Goal: Use online tool/utility: Utilize a website feature to perform a specific function

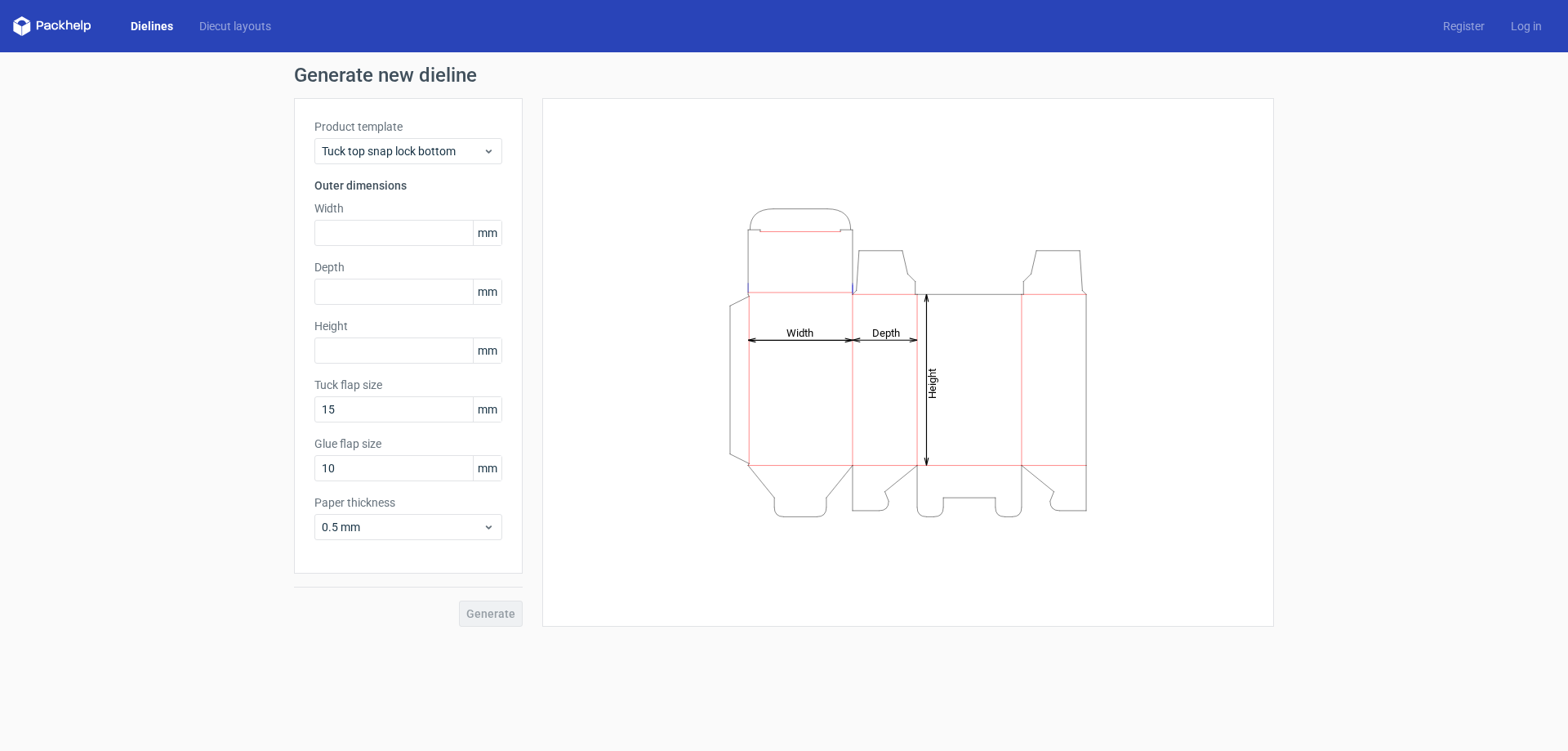
click at [832, 367] on icon "Height Depth Width" at bounding box center [908, 363] width 490 height 327
click at [379, 252] on div "Product template Tuck top snap lock bottom Outer dimensions Width mm Depth mm H…" at bounding box center [409, 336] width 229 height 475
click at [388, 235] on input "text" at bounding box center [408, 232] width 188 height 26
paste input "140208"
type input "140"
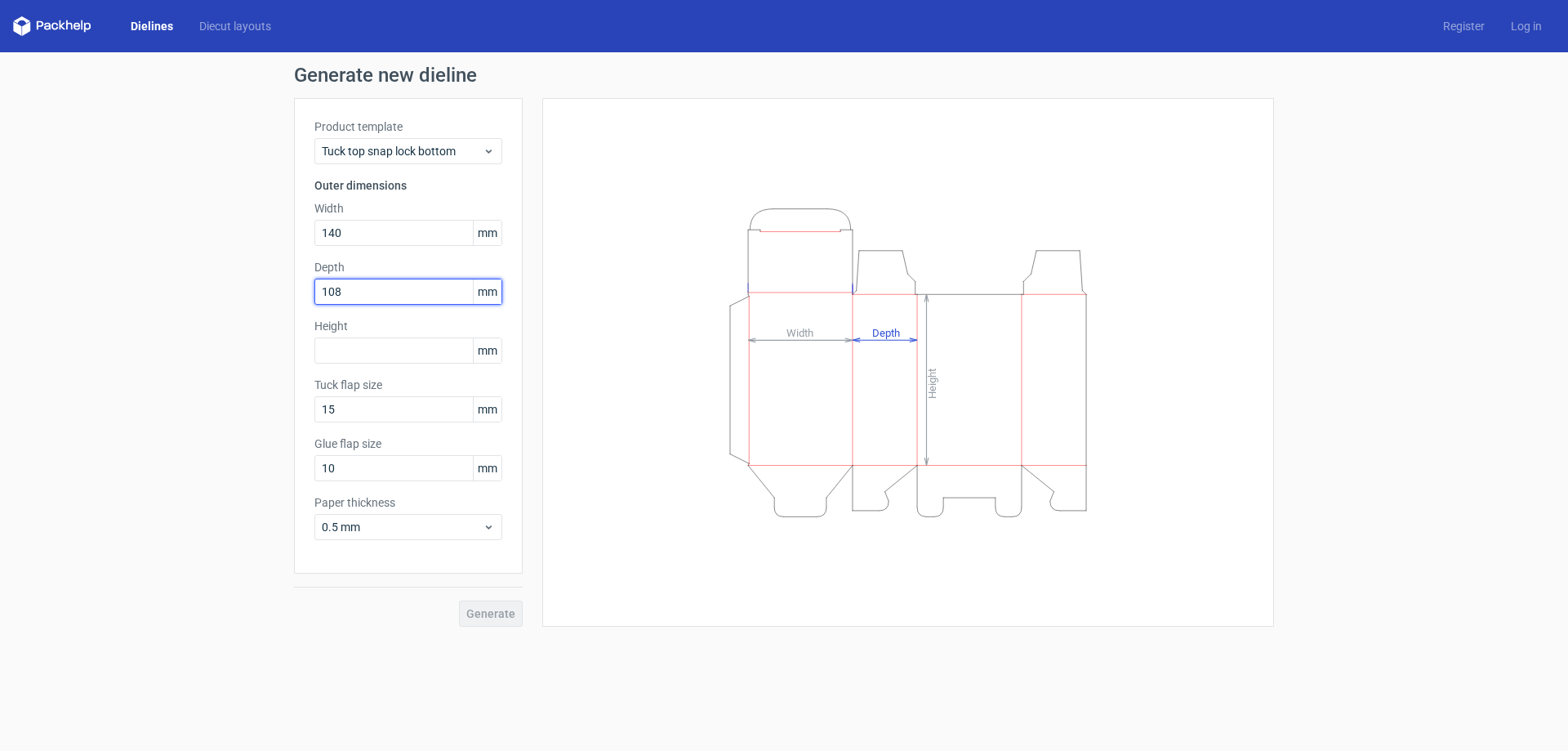
type input "108"
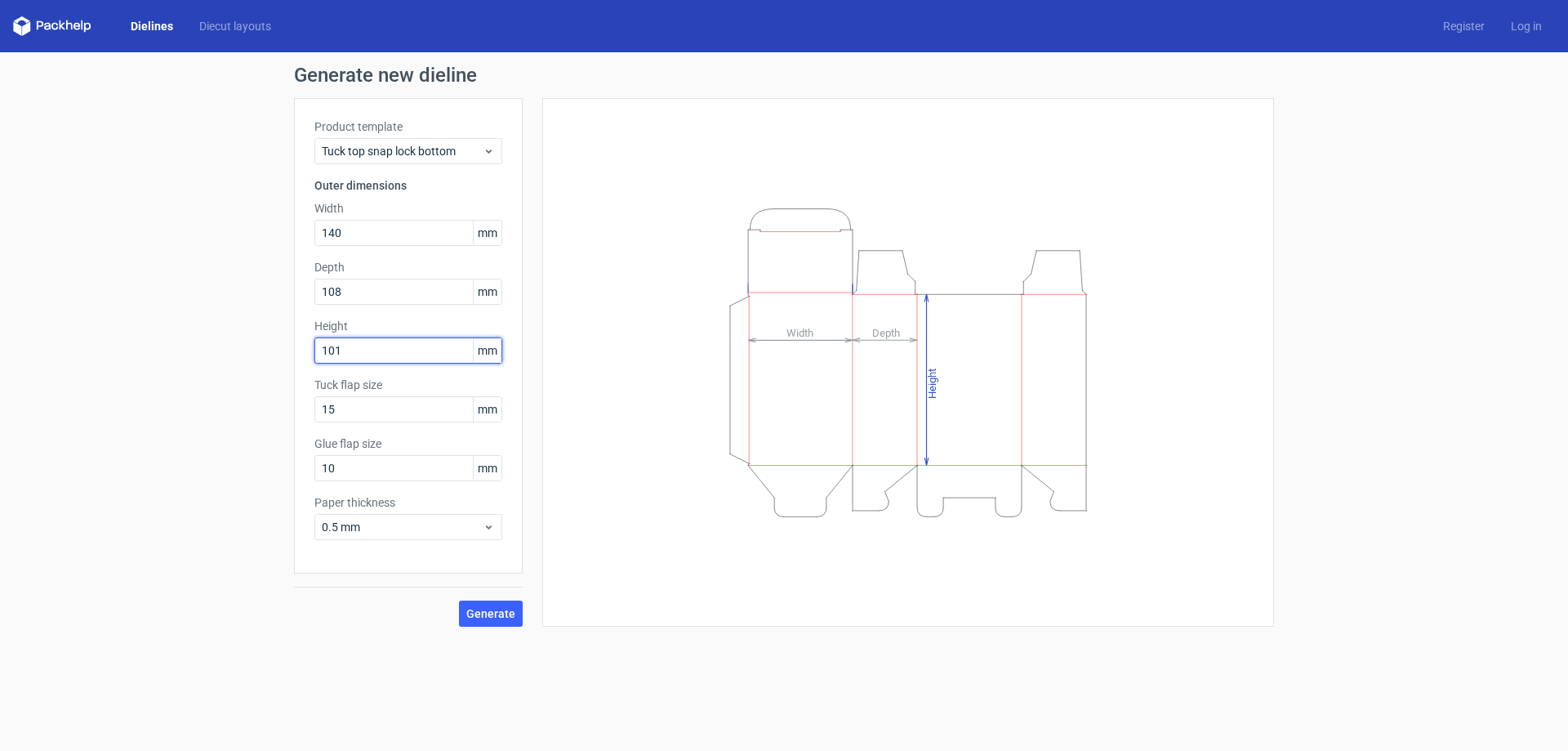
type input "101"
click at [390, 411] on input "15" at bounding box center [408, 409] width 188 height 26
click at [386, 473] on input "10" at bounding box center [408, 467] width 188 height 26
click at [397, 528] on span "0.5 mm" at bounding box center [403, 527] width 161 height 16
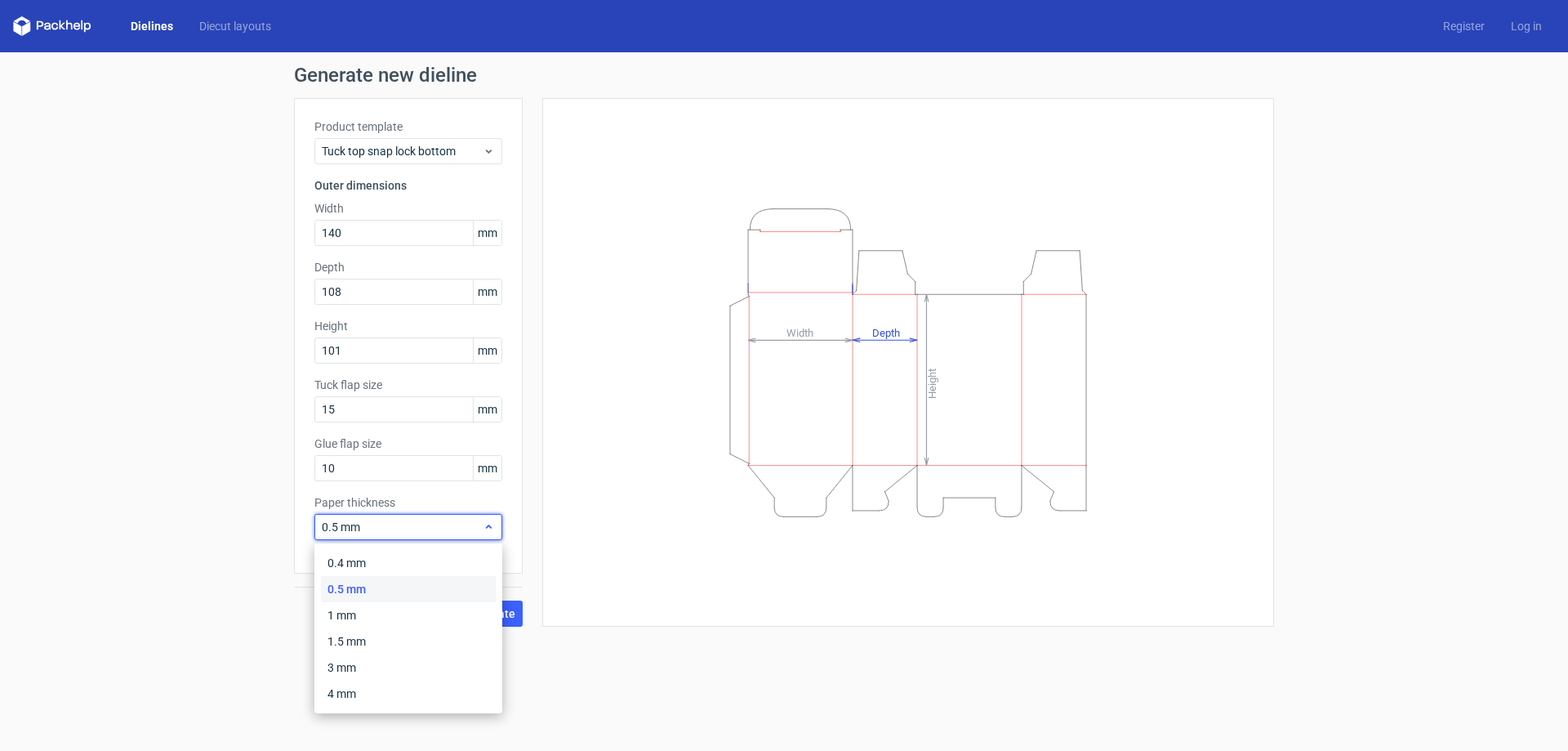
click at [397, 528] on span "0.5 mm" at bounding box center [403, 527] width 161 height 16
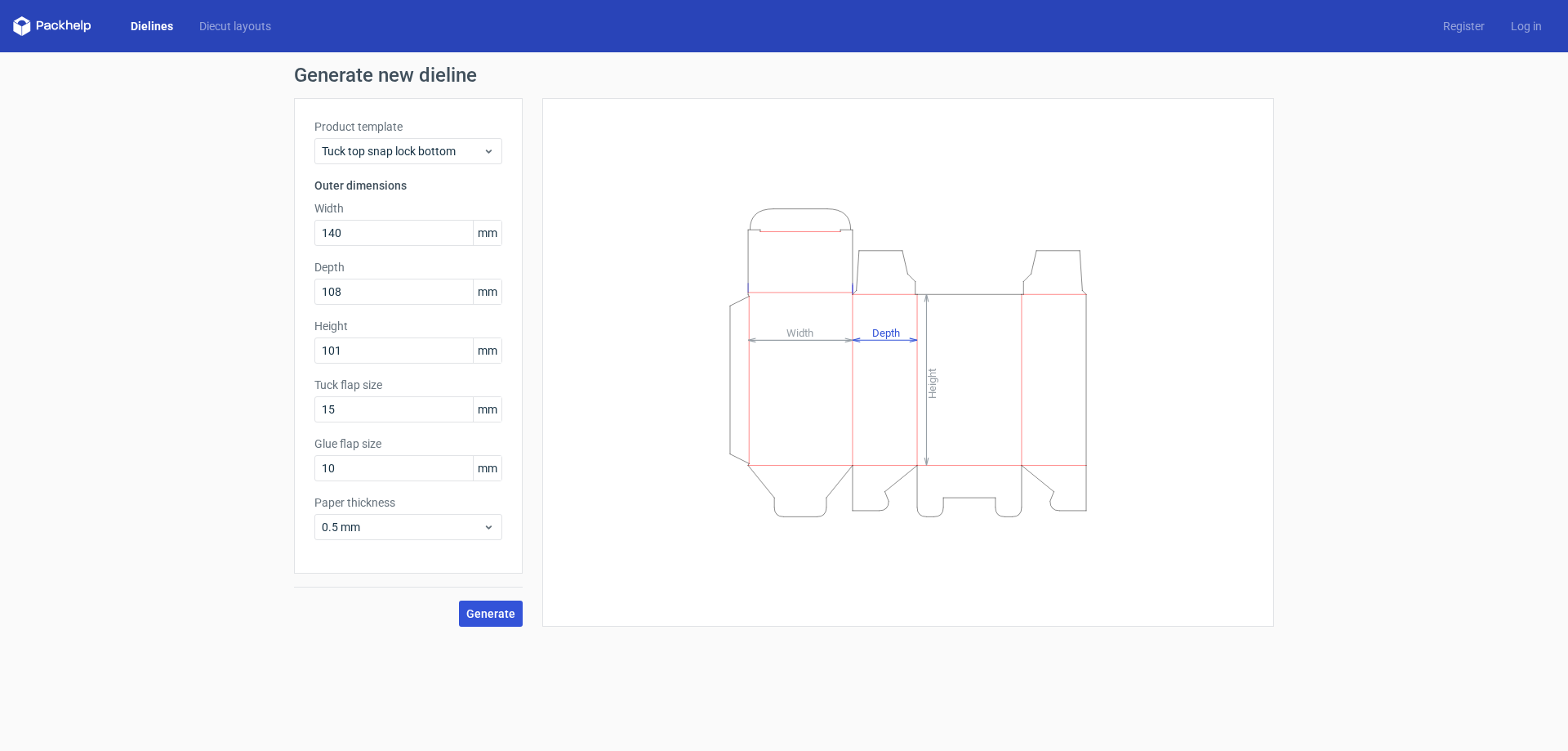
click at [494, 619] on span "Generate" at bounding box center [490, 613] width 49 height 12
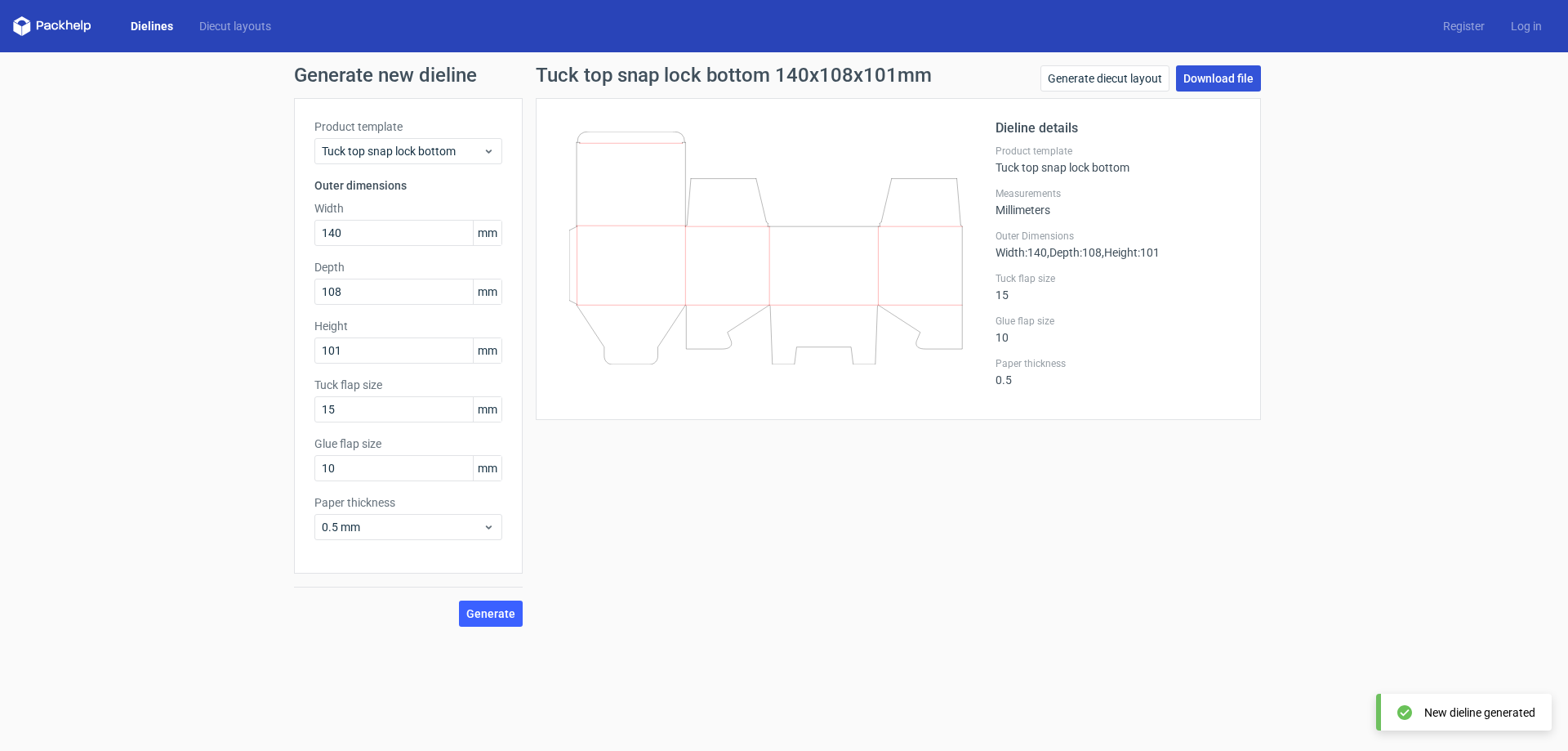
click at [1225, 75] on link "Download file" at bounding box center [1218, 78] width 85 height 26
click at [45, 30] on icon at bounding box center [53, 26] width 79 height 20
click at [53, 22] on icon at bounding box center [53, 26] width 79 height 20
click at [61, 29] on icon at bounding box center [53, 26] width 79 height 20
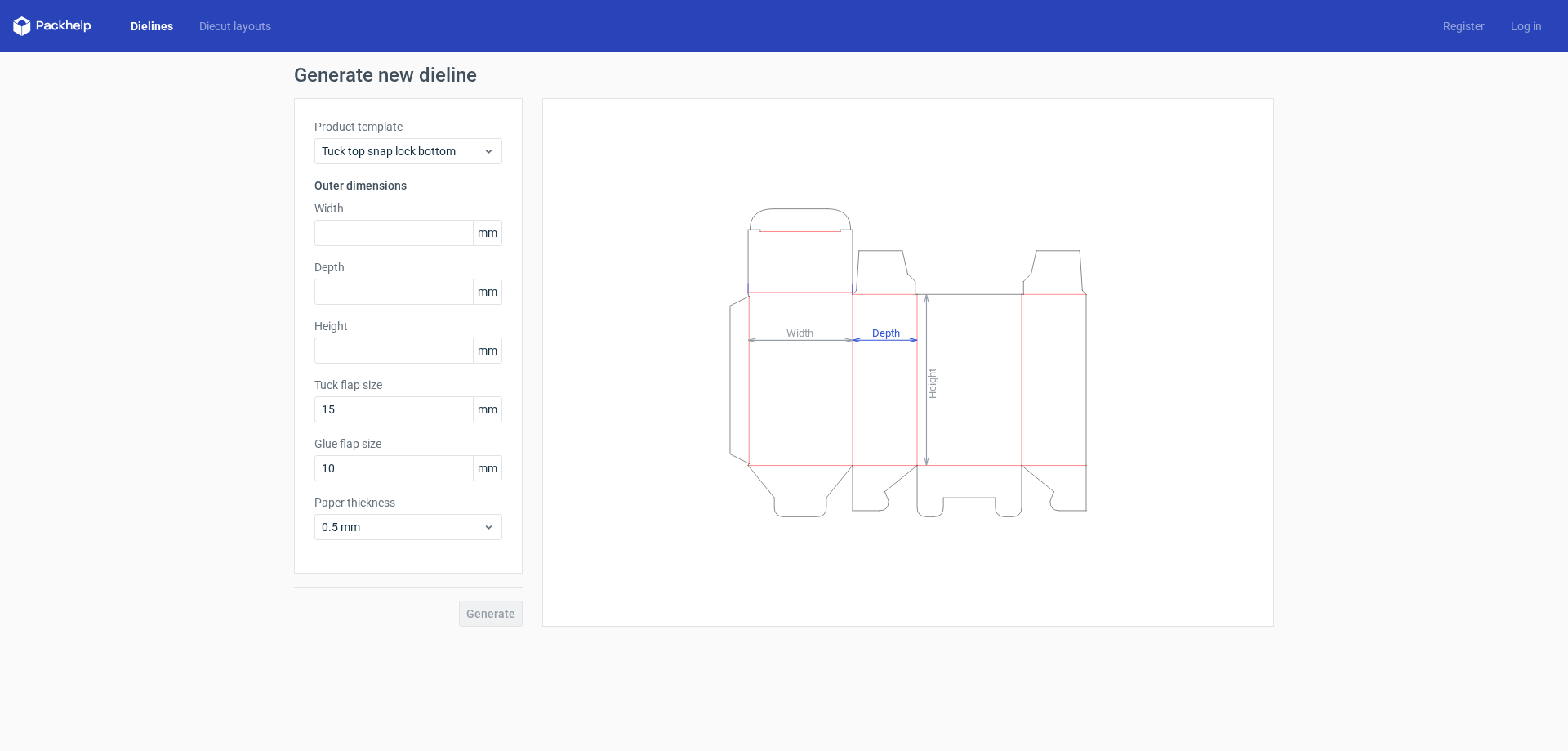
click at [65, 19] on icon at bounding box center [53, 26] width 79 height 20
click at [65, 23] on icon at bounding box center [53, 26] width 79 height 20
click at [346, 246] on div "Product template Tuck top snap lock bottom Outer dimensions Width mm Depth mm H…" at bounding box center [409, 336] width 229 height 475
click at [345, 240] on input "text" at bounding box center [408, 232] width 188 height 26
type input "140"
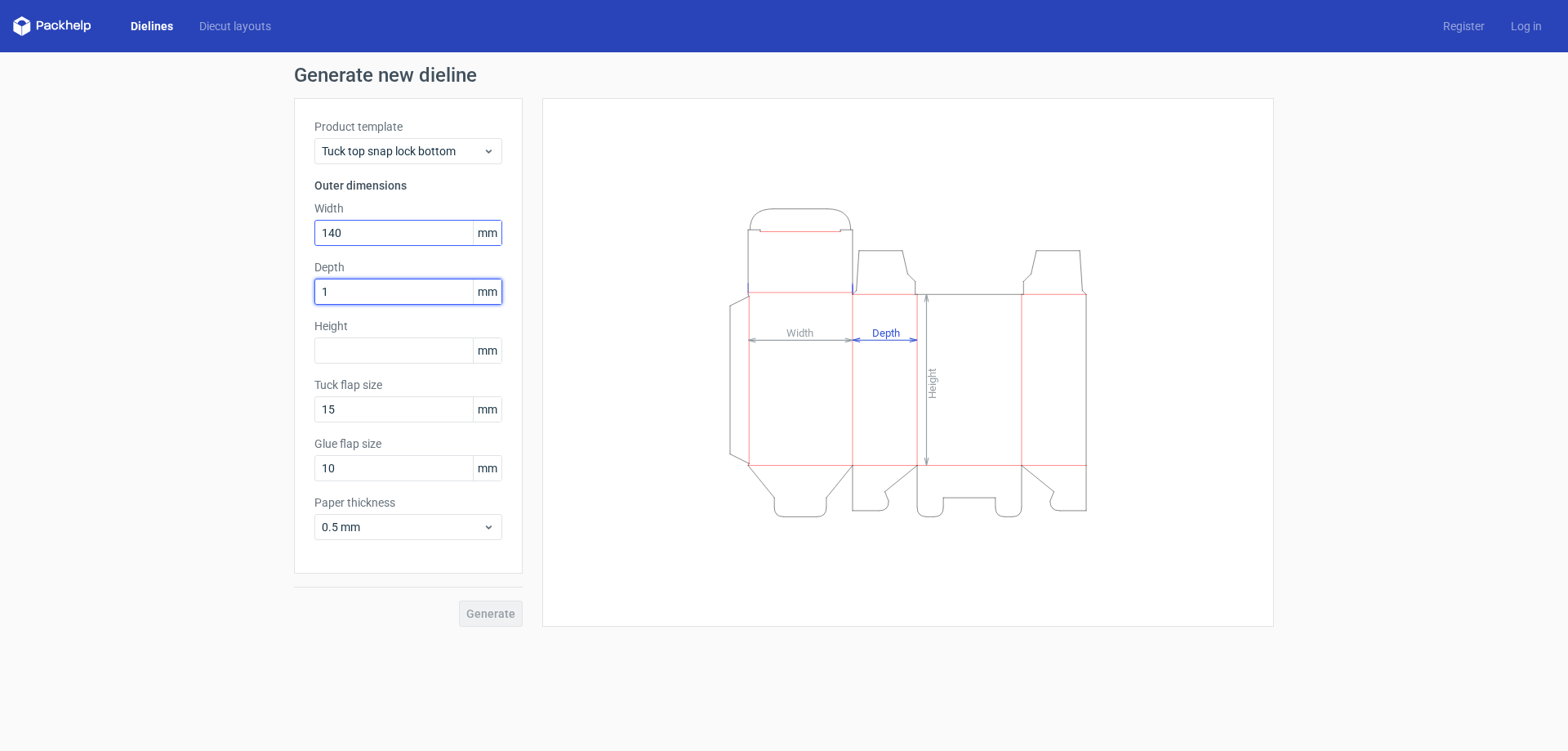
type input "1"
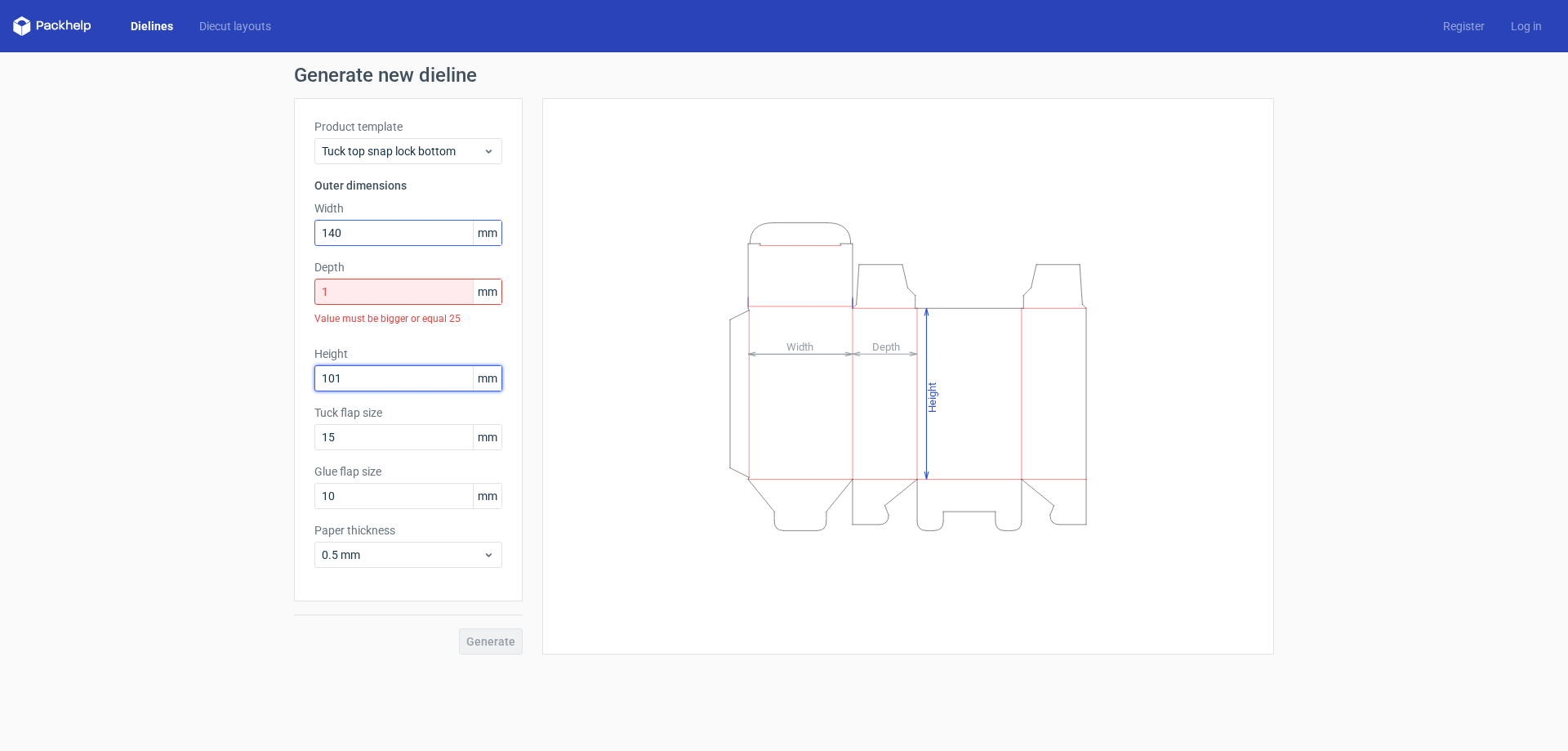
type input "101"
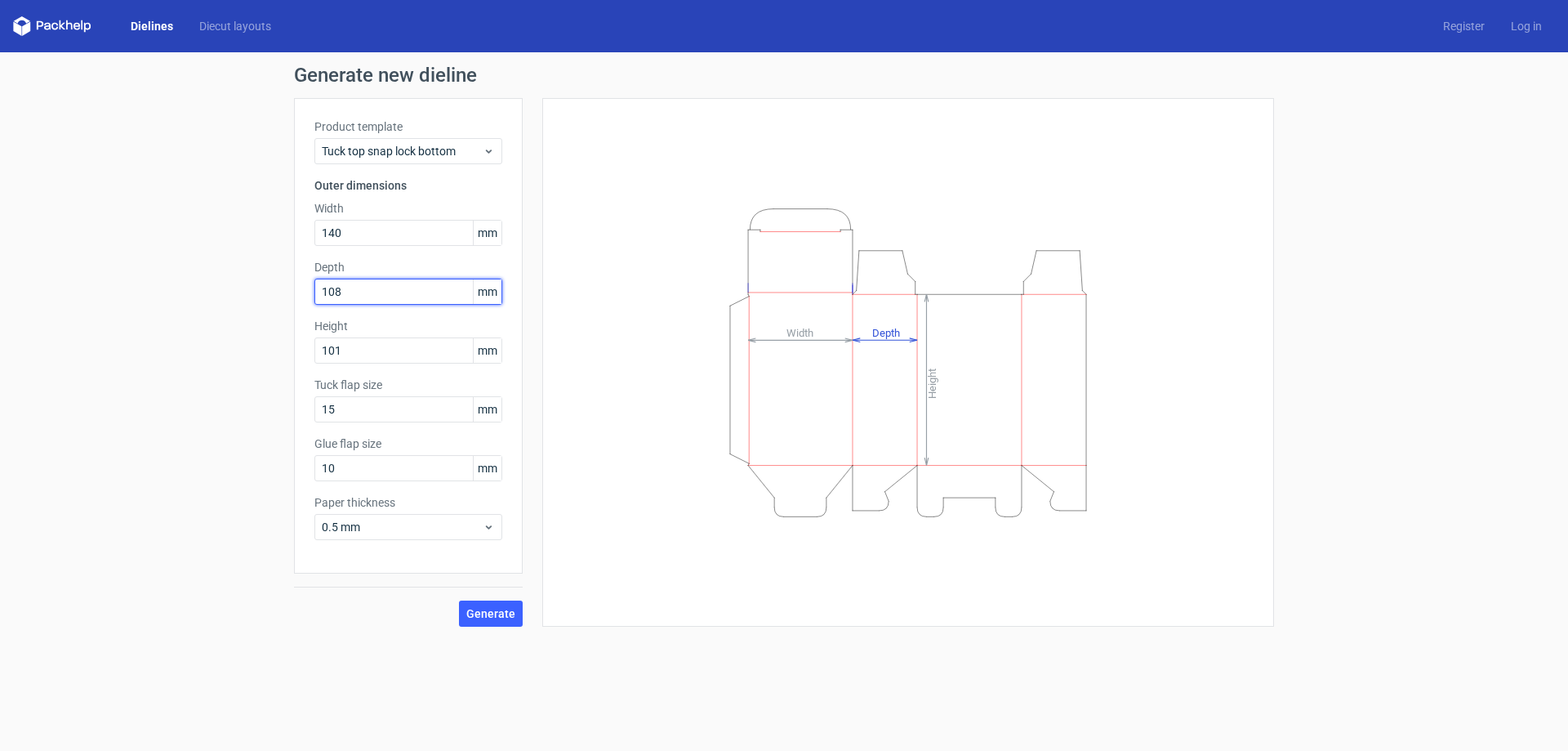
type input "108"
click at [501, 620] on button "Generate" at bounding box center [490, 613] width 64 height 26
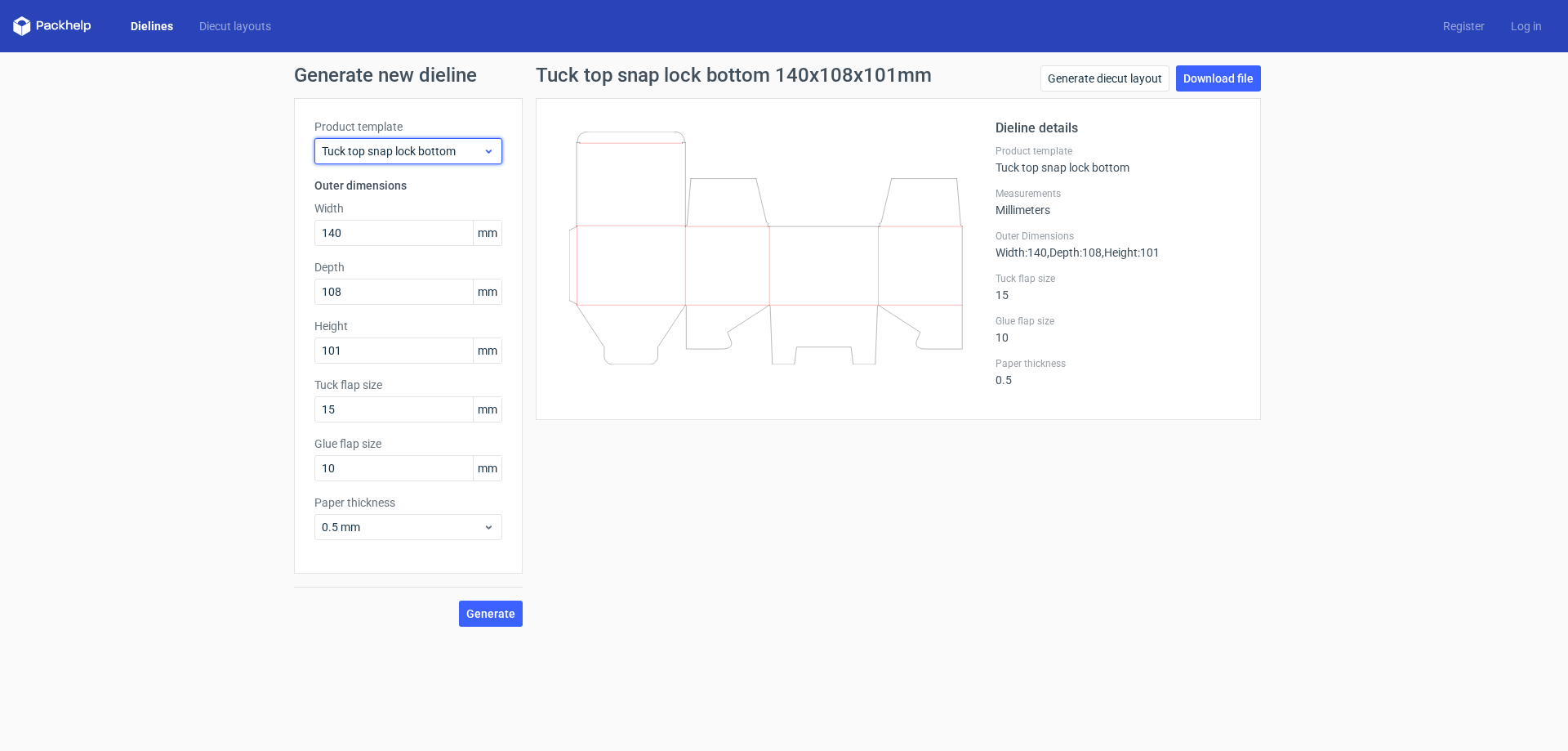
click at [418, 149] on span "Tuck top snap lock bottom" at bounding box center [403, 151] width 161 height 16
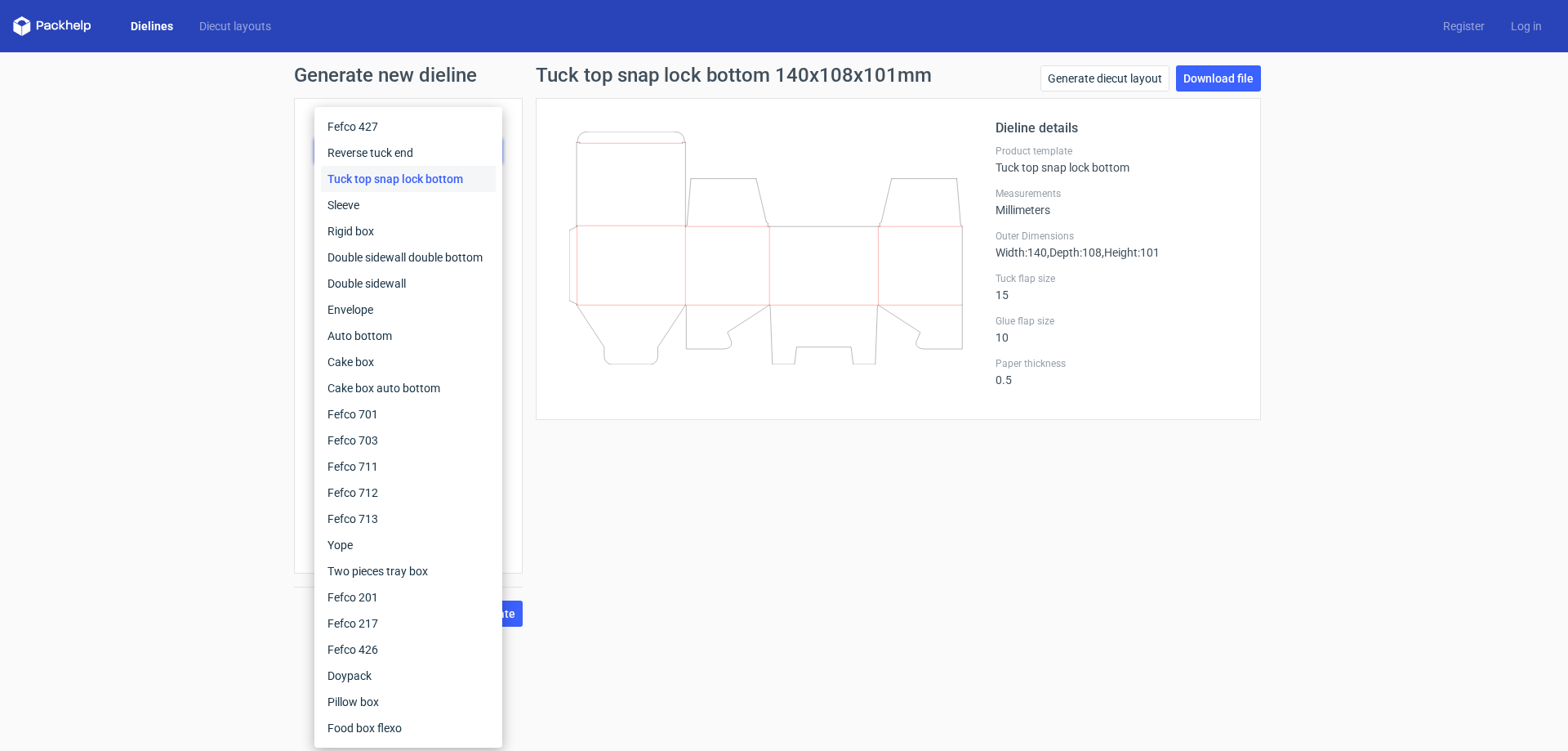
click at [974, 491] on div "Tuck top snap lock bottom 140x108x101mm Generate diecut layout Download file Di…" at bounding box center [899, 346] width 752 height 561
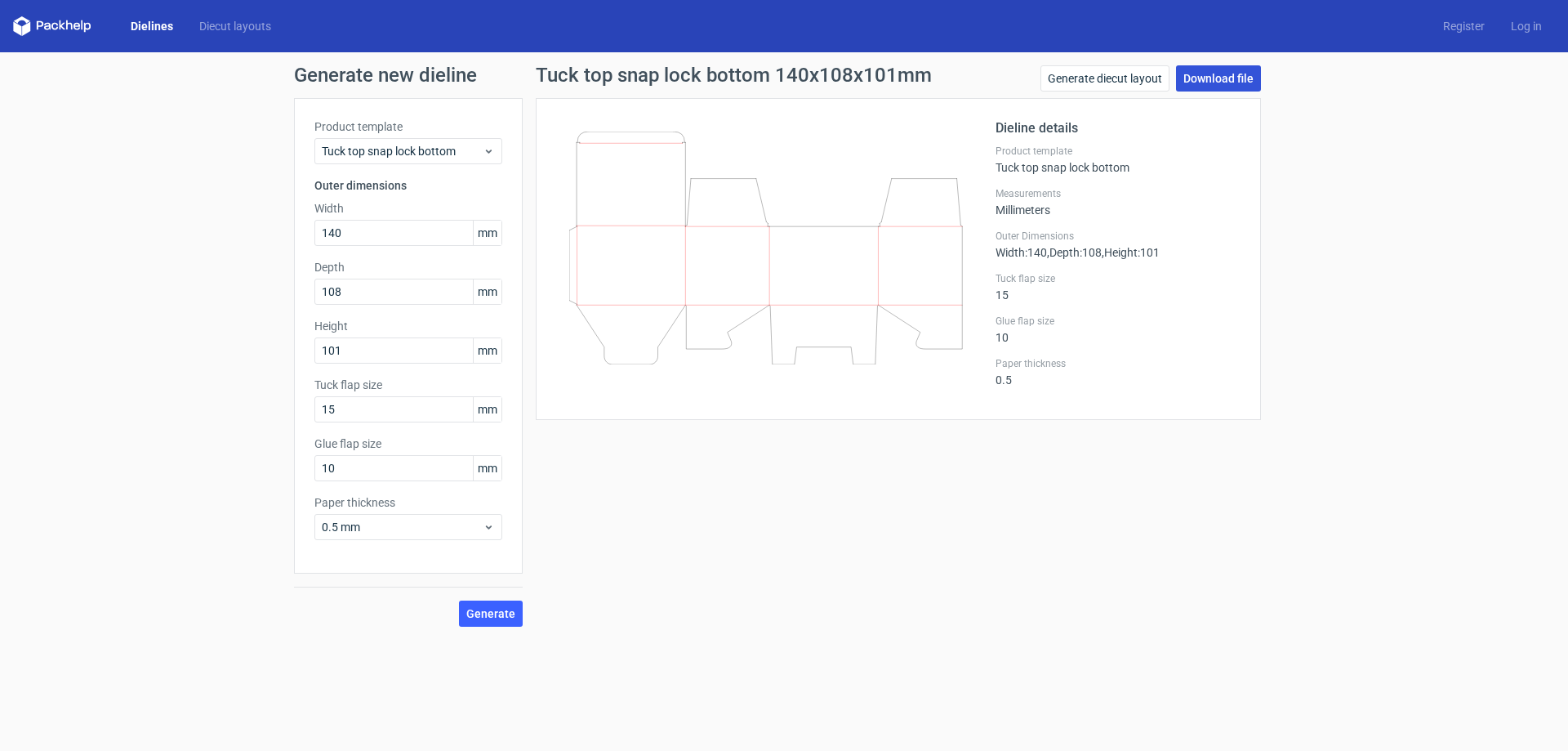
click at [1204, 84] on link "Download file" at bounding box center [1218, 78] width 85 height 26
click at [1155, 73] on link "Generate diecut layout" at bounding box center [1105, 78] width 129 height 26
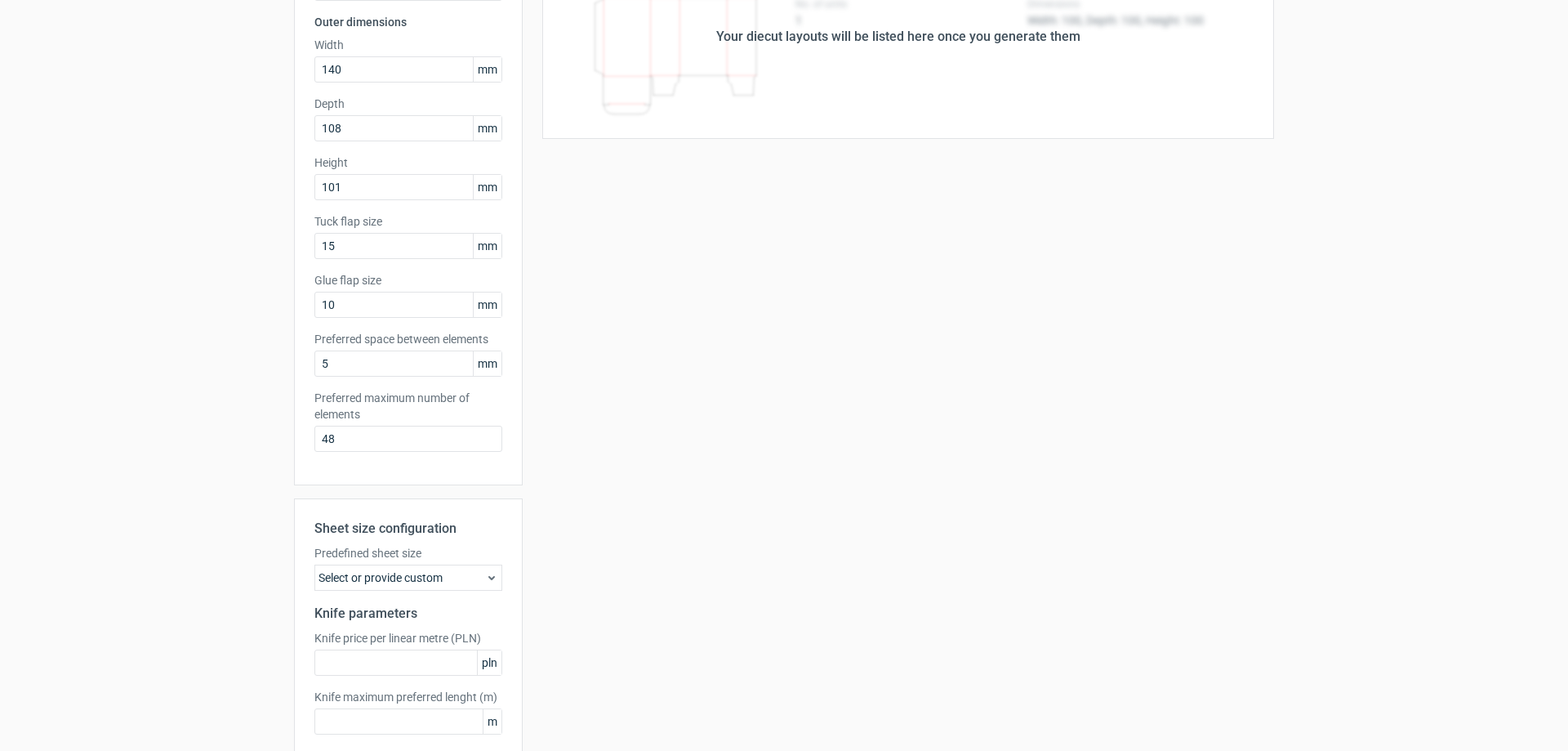
scroll to position [247, 0]
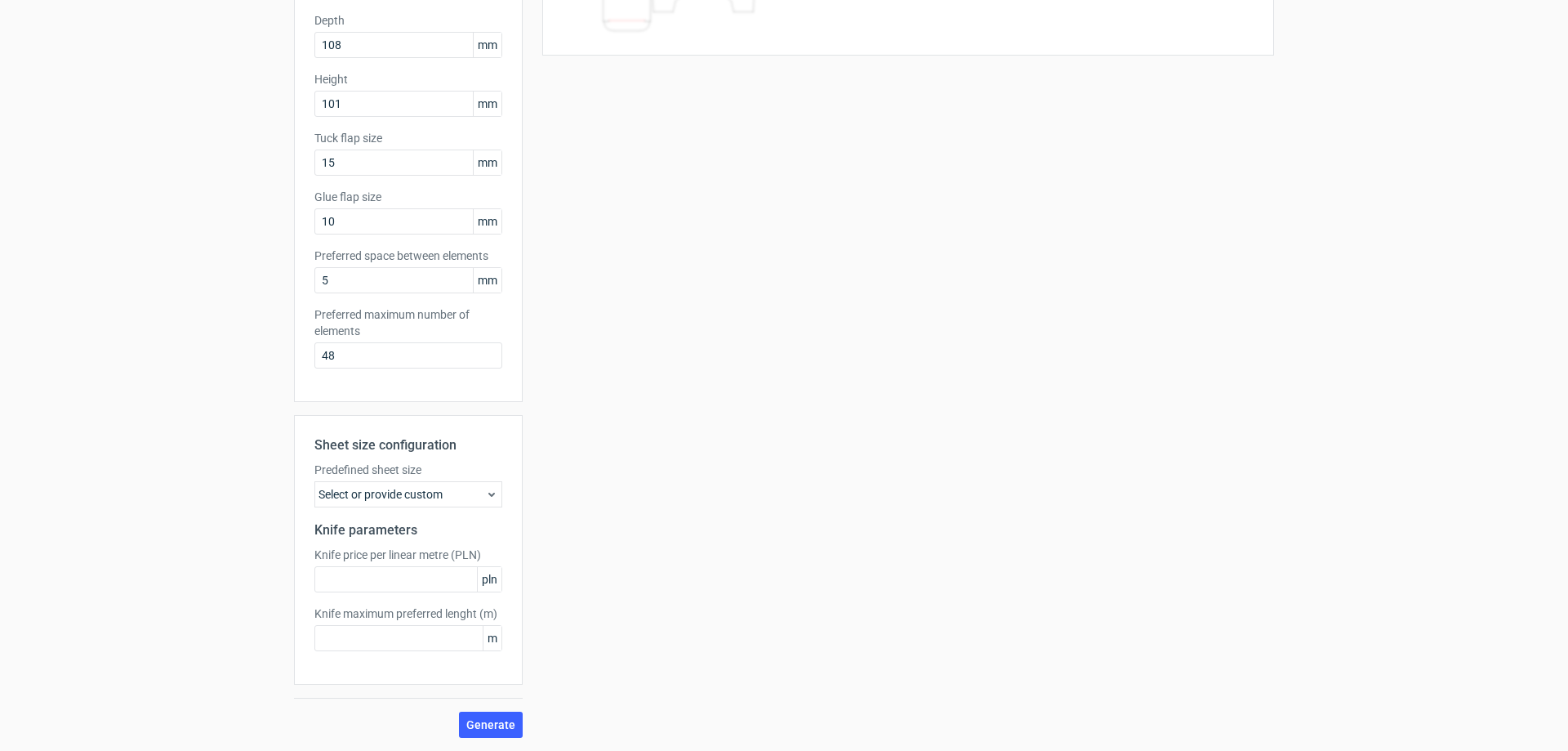
click at [471, 490] on div "Select or provide custom" at bounding box center [408, 494] width 188 height 26
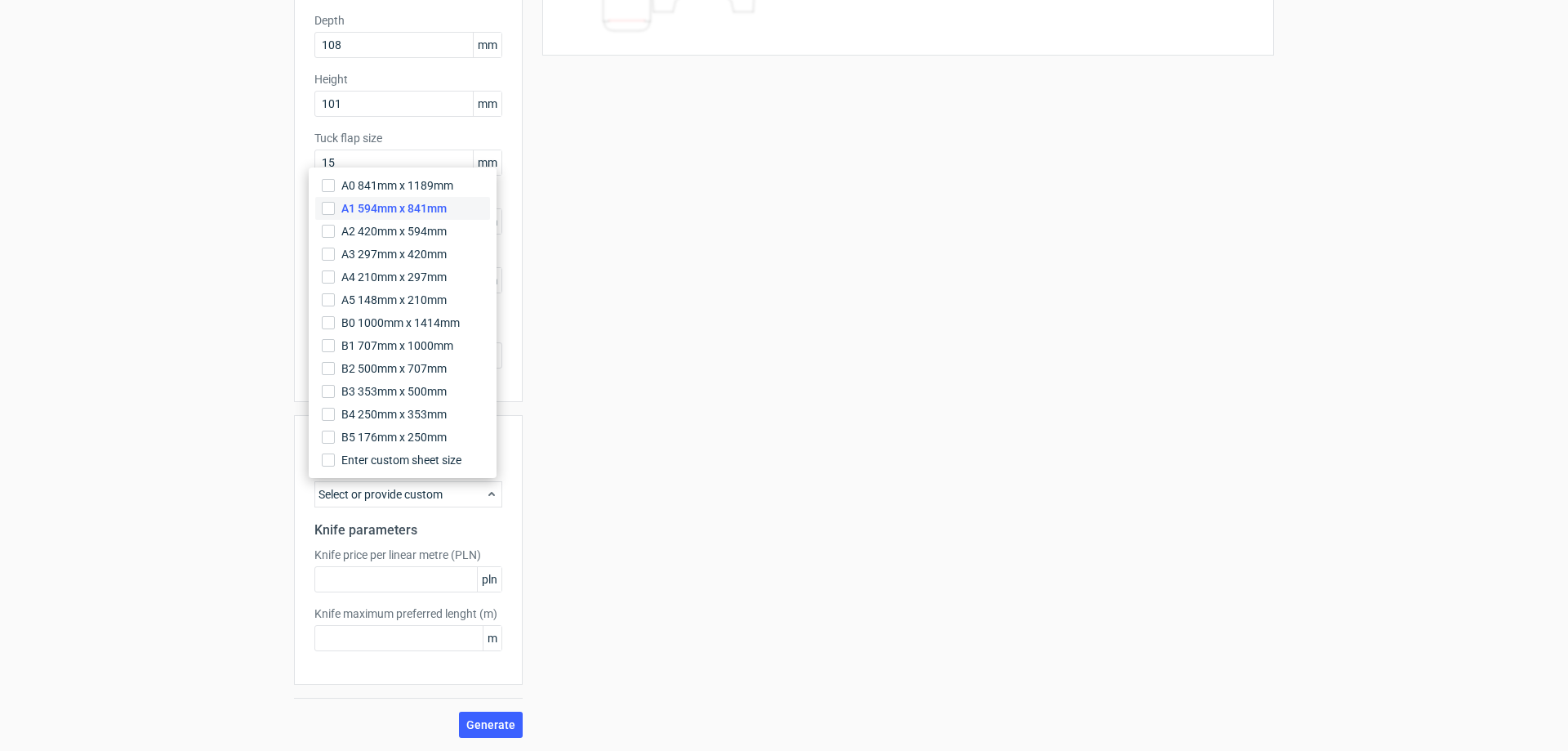
click at [446, 210] on span "A1 594mm x 841mm" at bounding box center [394, 209] width 106 height 16
click at [335, 210] on input "A1 594mm x 841mm" at bounding box center [328, 208] width 13 height 13
click at [672, 620] on div "Your diecut layouts will be listed here once you generate them Height Depth Wid…" at bounding box center [899, 294] width 752 height 886
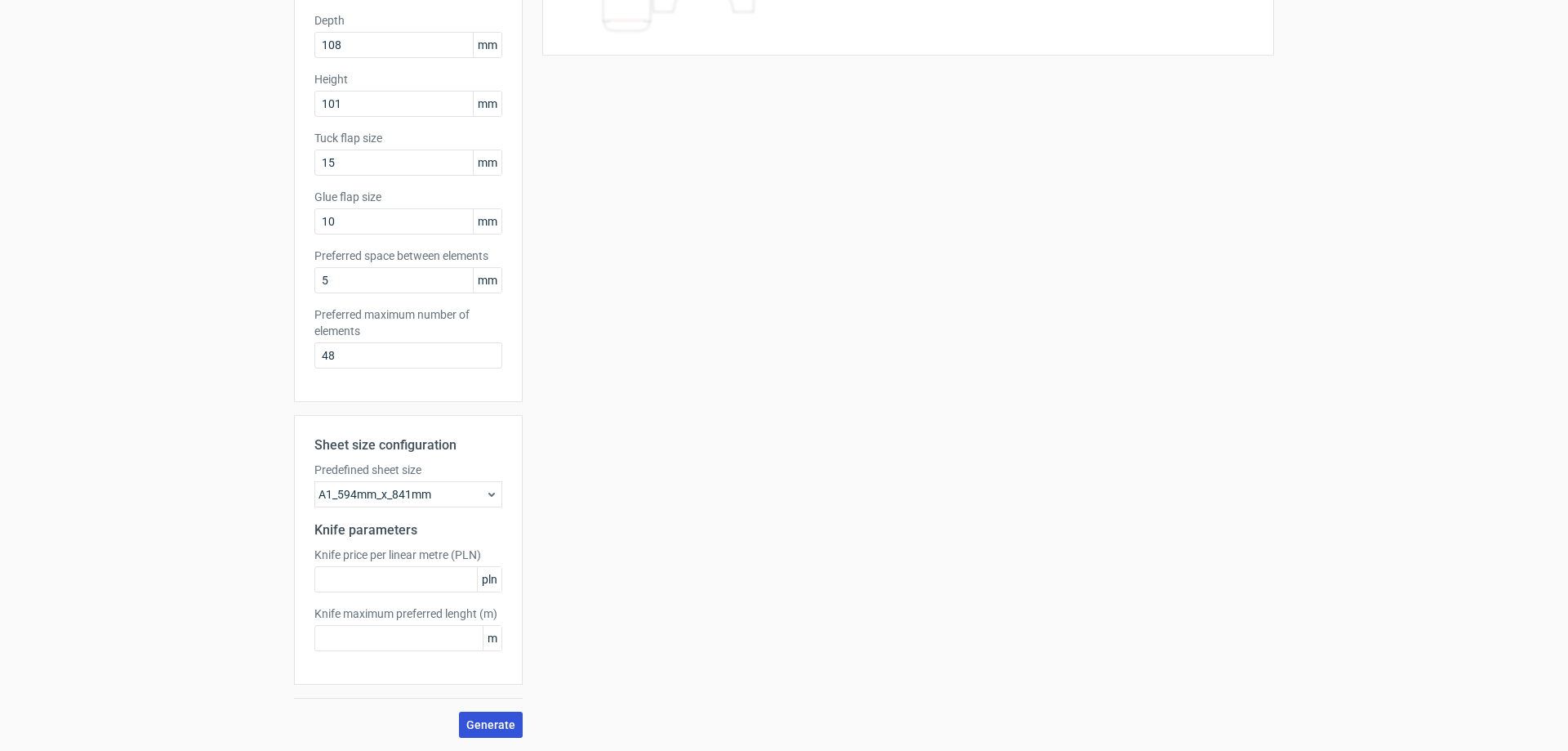
click at [485, 717] on button "Generate" at bounding box center [490, 724] width 64 height 26
click at [485, 718] on circle at bounding box center [490, 724] width 19 height 19
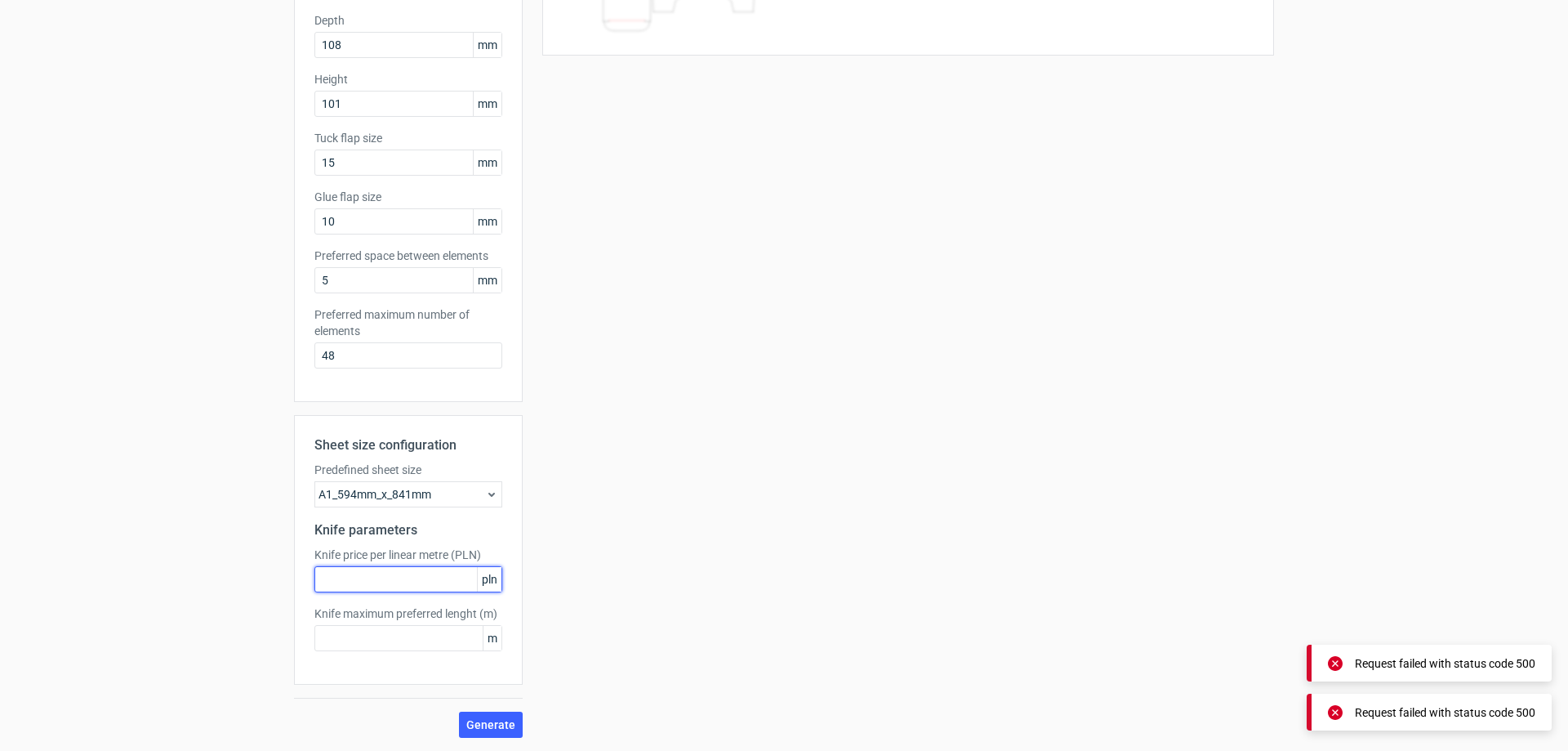
click at [379, 580] on input "text" at bounding box center [408, 578] width 188 height 26
type input "1"
click at [396, 640] on input "text" at bounding box center [408, 637] width 188 height 26
type input "1"
click at [484, 719] on span "Generate" at bounding box center [490, 724] width 49 height 12
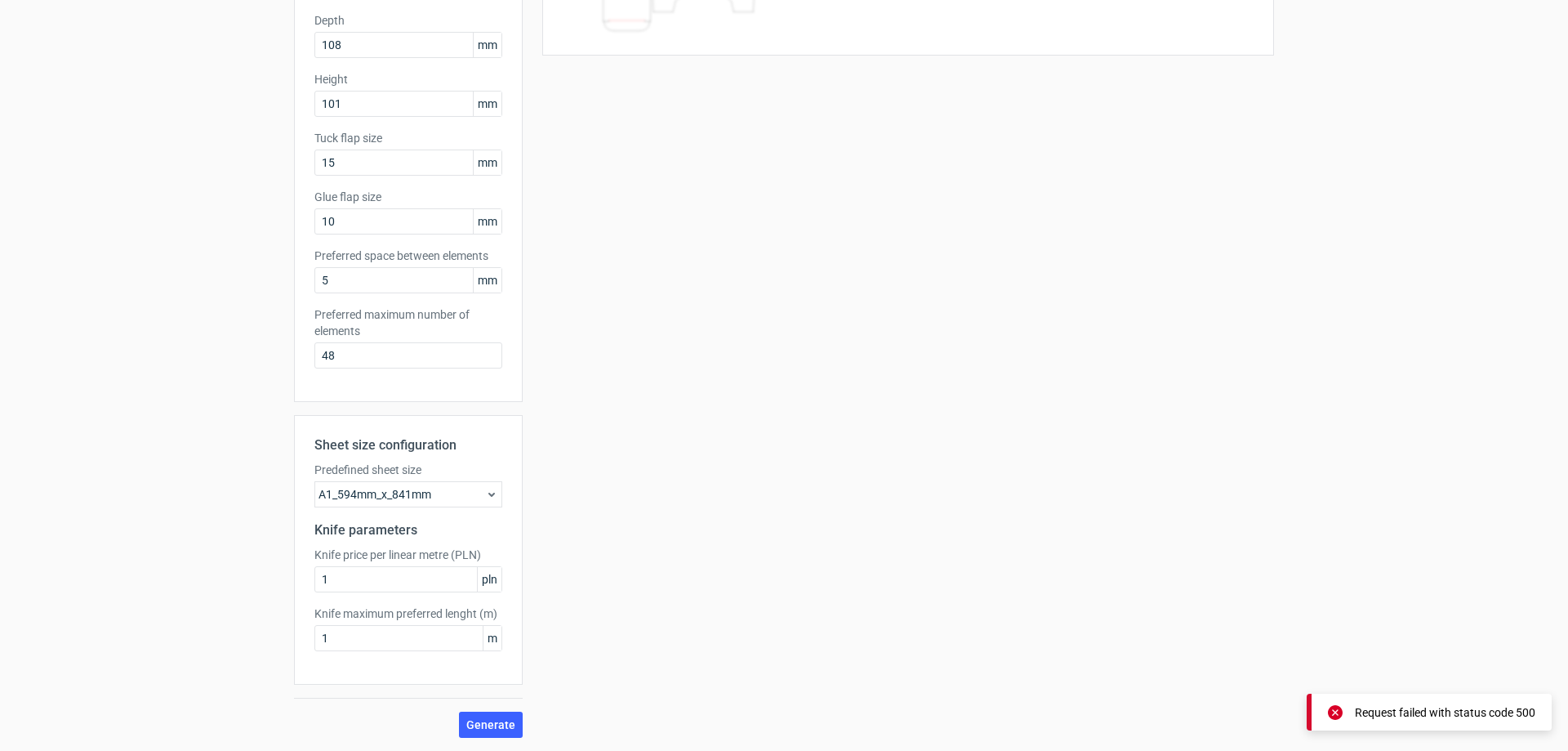
scroll to position [0, 0]
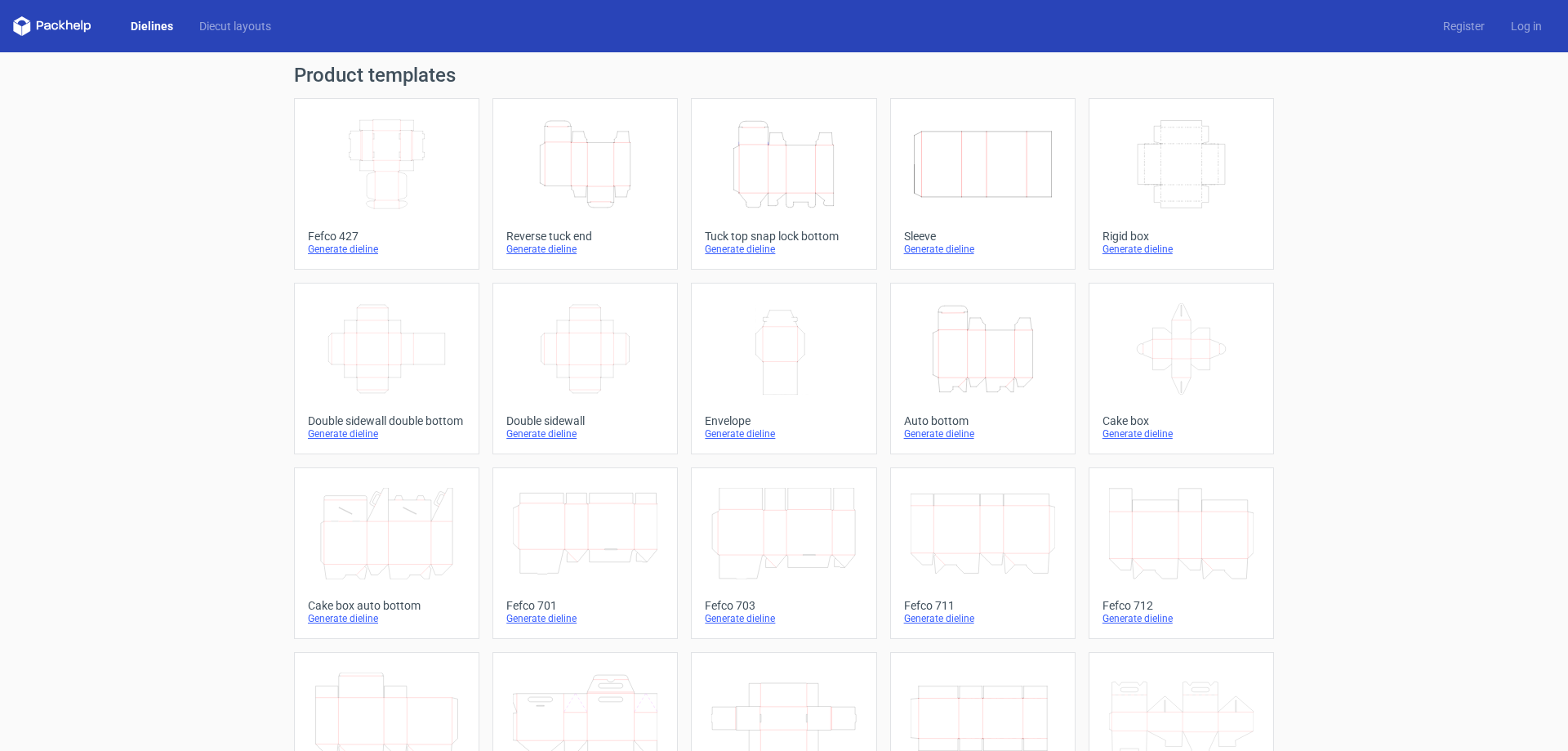
click at [1137, 148] on icon "Width Depth Height" at bounding box center [1181, 164] width 145 height 91
click at [351, 70] on h1 "Product templates" at bounding box center [784, 75] width 980 height 20
click at [207, 27] on link "Diecut layouts" at bounding box center [235, 26] width 98 height 16
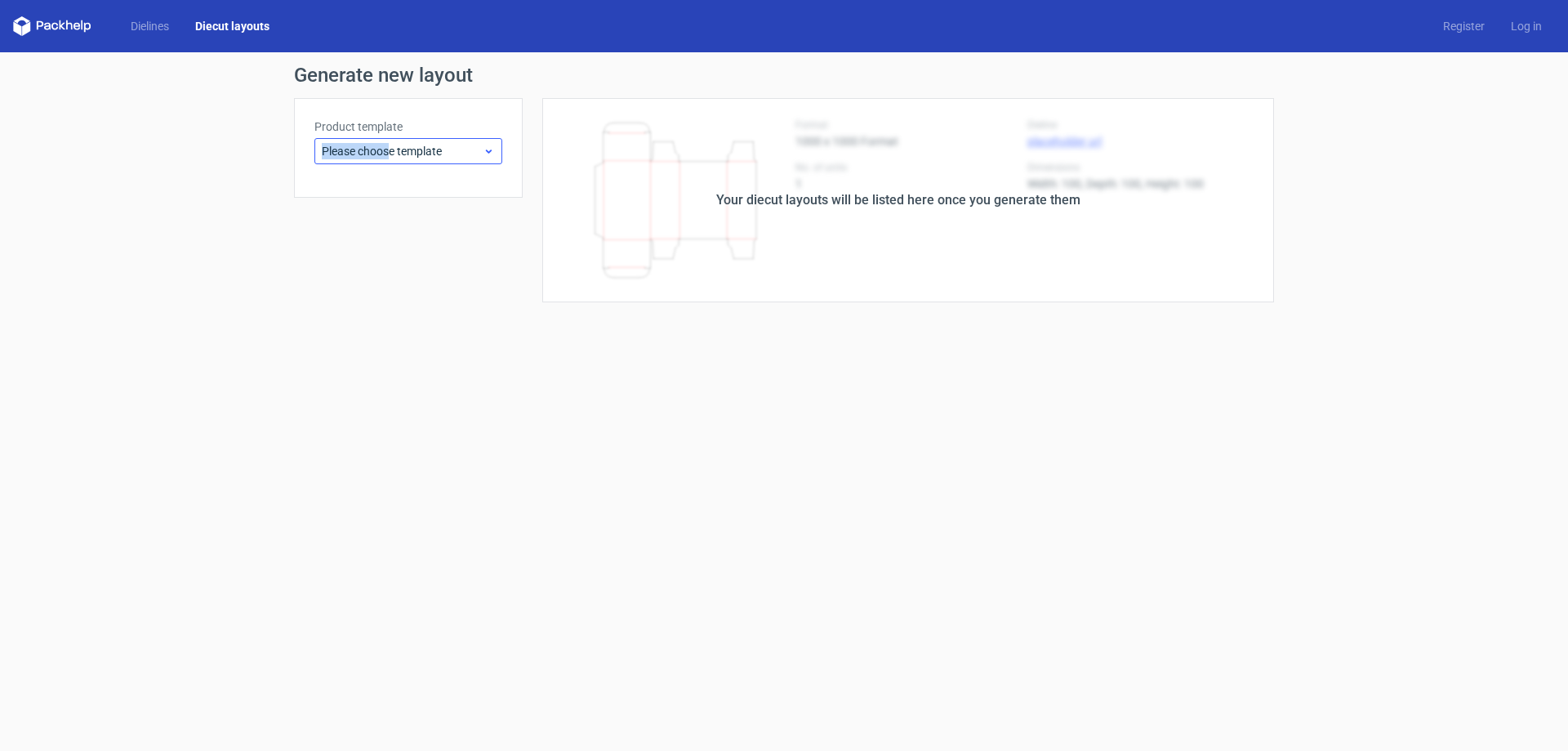
drag, startPoint x: 389, startPoint y: 136, endPoint x: 390, endPoint y: 147, distance: 11.0
click at [390, 147] on div "Product template Please choose template" at bounding box center [408, 141] width 188 height 46
click at [388, 158] on span "Please choose template" at bounding box center [403, 151] width 161 height 16
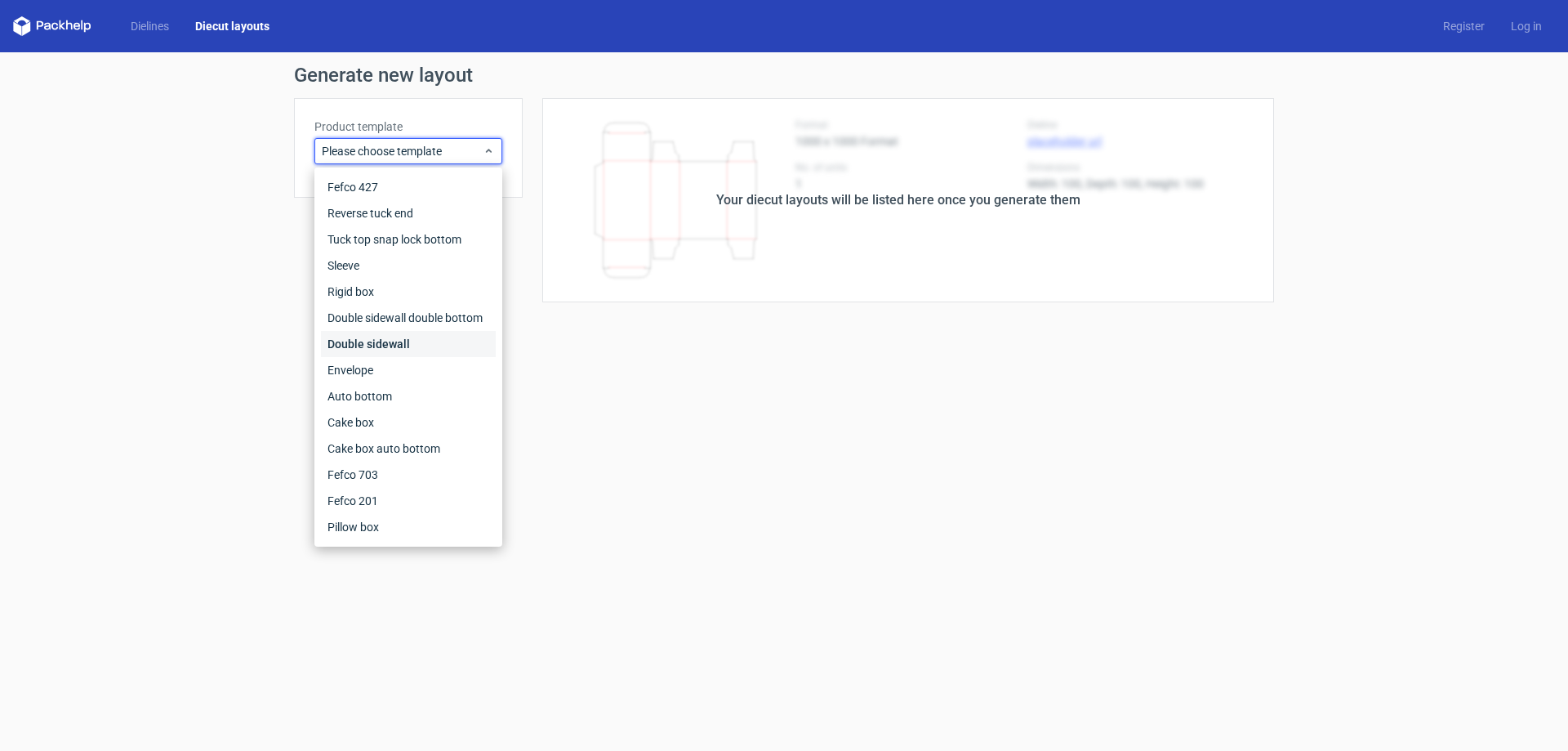
click at [379, 342] on div "Double sidewall" at bounding box center [408, 344] width 175 height 26
